Goal: Task Accomplishment & Management: Manage account settings

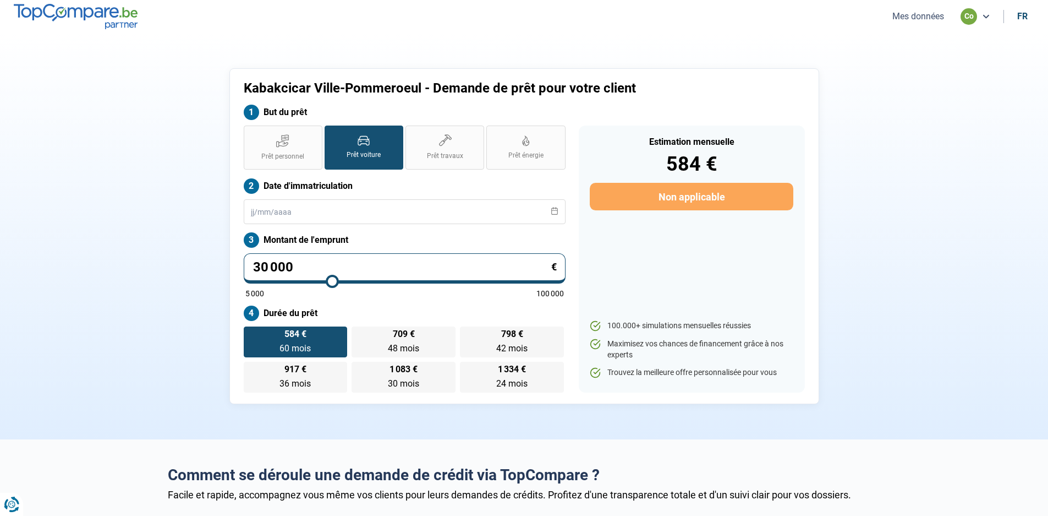
click at [922, 14] on button "Mes données" at bounding box center [918, 16] width 58 height 12
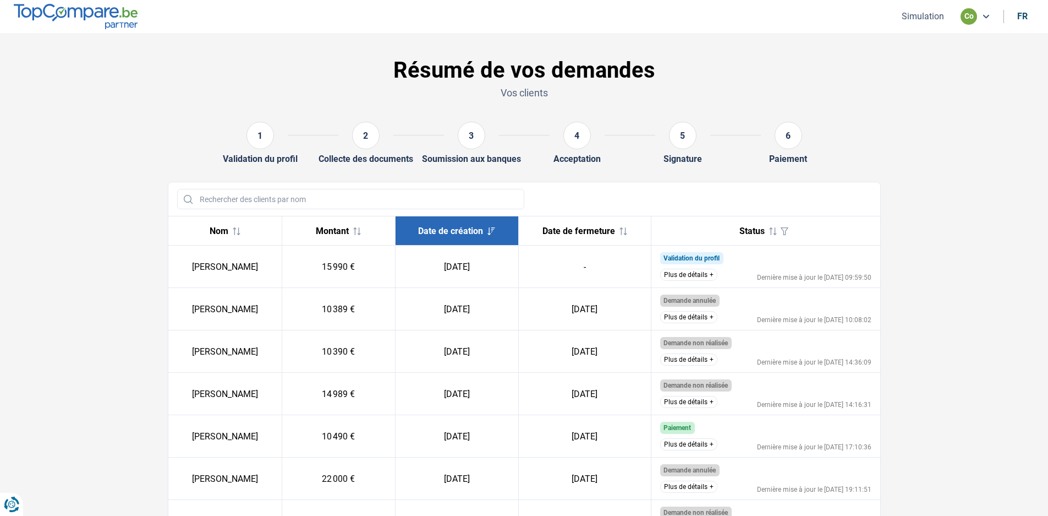
click at [708, 273] on button "Plus de détails" at bounding box center [688, 274] width 57 height 12
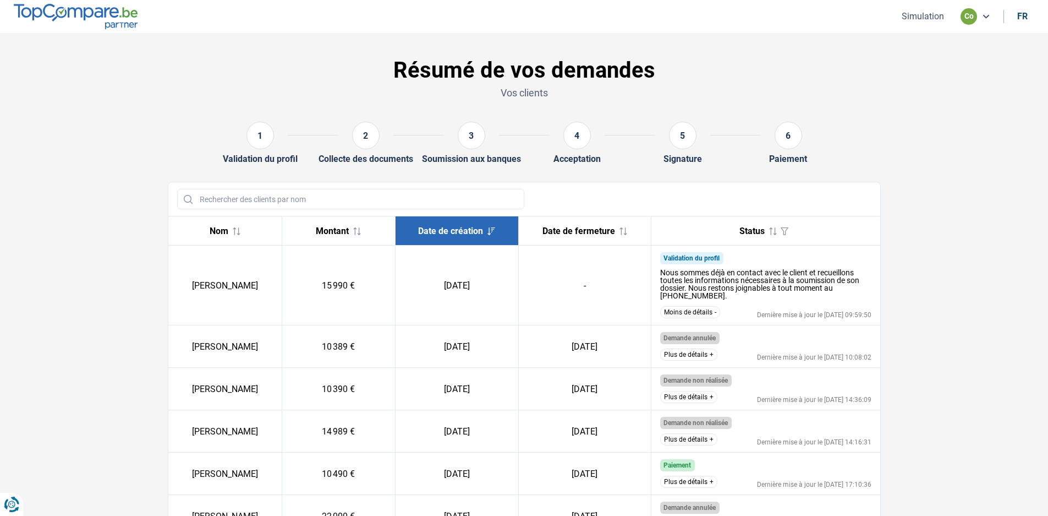
click at [660, 306] on button "Moins de détails" at bounding box center [690, 312] width 60 height 12
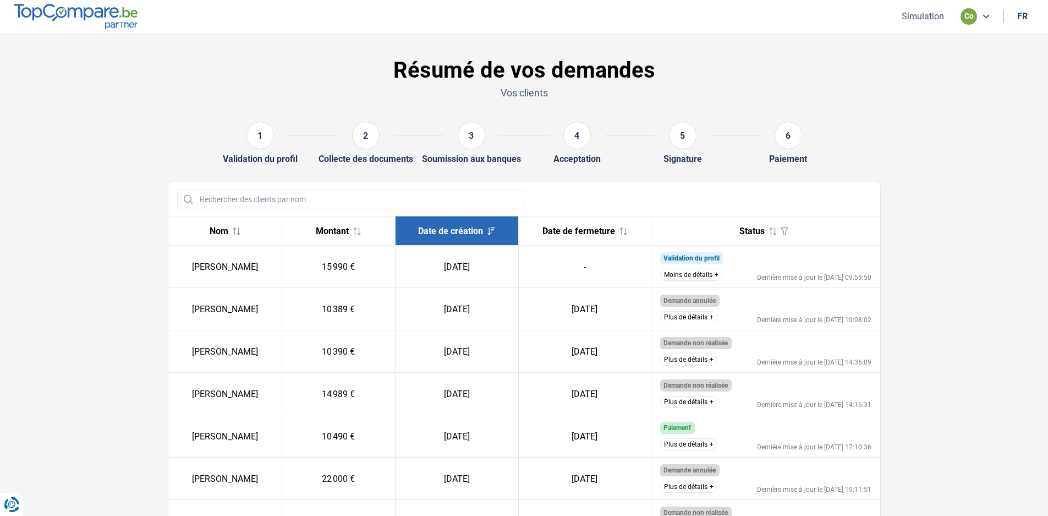
click at [660, 268] on button "Moins de détails" at bounding box center [691, 274] width 62 height 12
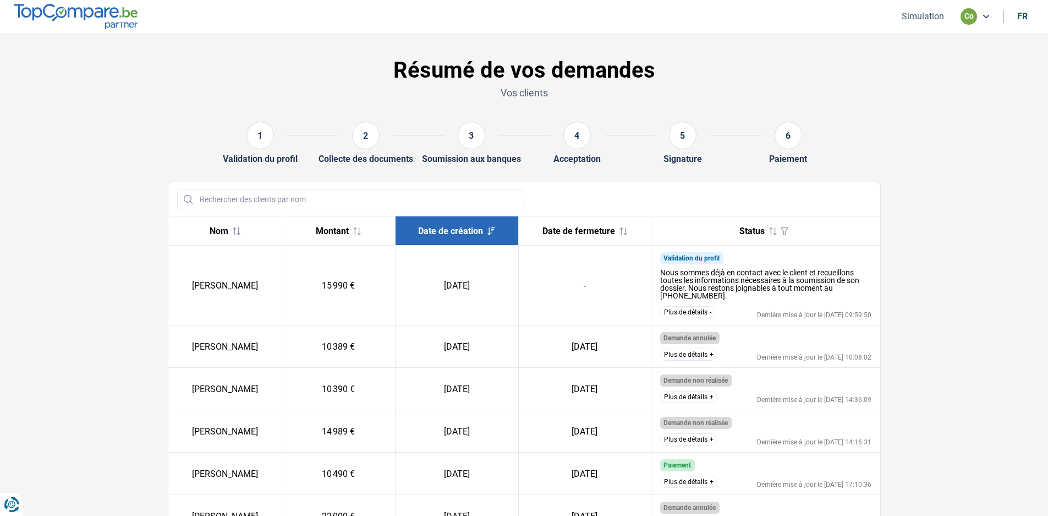
click at [660, 306] on button "Plus de détails" at bounding box center [687, 312] width 55 height 12
